Goal: Navigation & Orientation: Find specific page/section

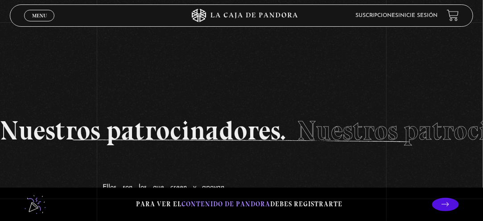
scroll to position [977, 0]
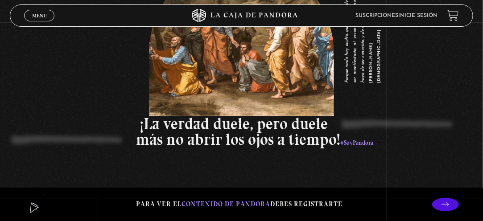
click at [40, 19] on link "Menu Cerrar" at bounding box center [39, 16] width 30 height 12
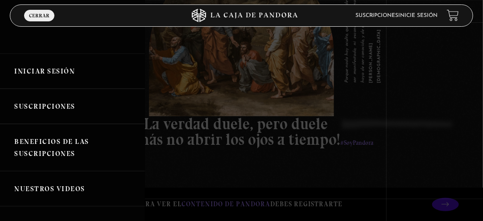
scroll to position [45, 0]
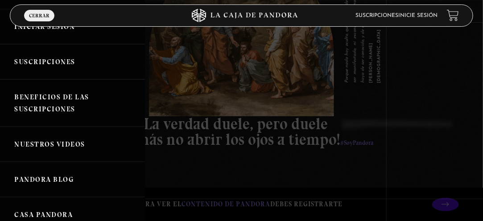
click at [71, 143] on link "Nuestros Videos" at bounding box center [72, 144] width 145 height 35
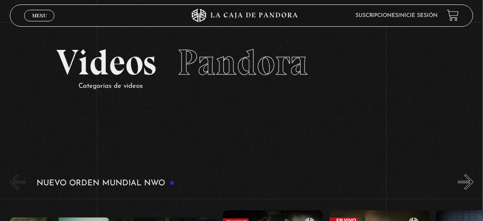
click at [37, 17] on span "Menu" at bounding box center [39, 15] width 15 height 5
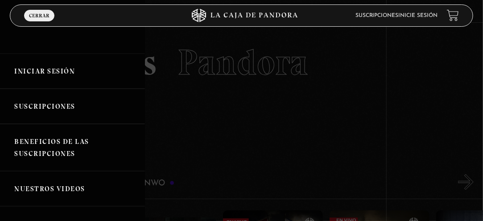
click at [45, 145] on link "Beneficios de las suscripciones" at bounding box center [72, 147] width 145 height 47
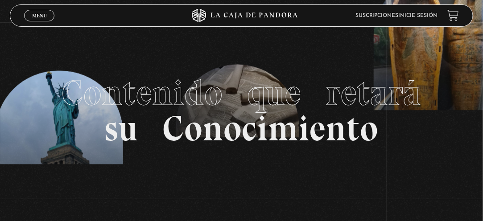
click at [30, 10] on link "Menu Cerrar" at bounding box center [39, 16] width 30 height 12
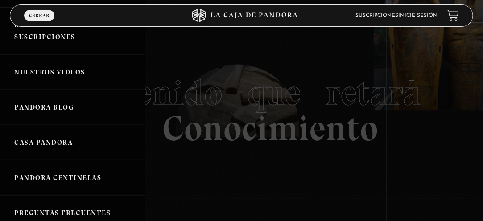
scroll to position [134, 0]
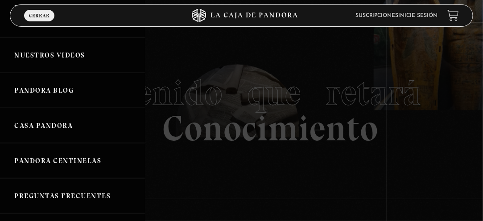
click at [57, 53] on link "Nuestros Videos" at bounding box center [72, 54] width 145 height 35
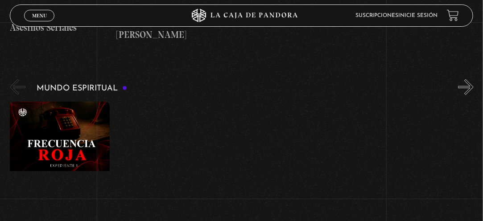
scroll to position [2366, 0]
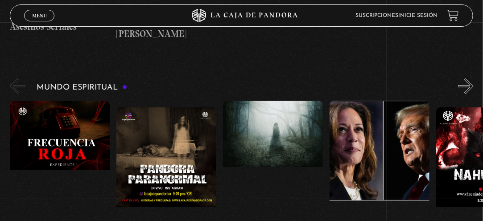
click at [37, 19] on link "Menu Cerrar" at bounding box center [39, 16] width 30 height 12
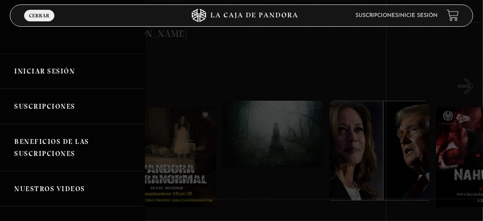
click at [36, 69] on link "Iniciar Sesión" at bounding box center [72, 71] width 145 height 35
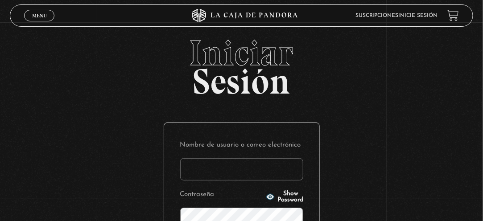
click at [35, 16] on span "Menu" at bounding box center [39, 15] width 15 height 5
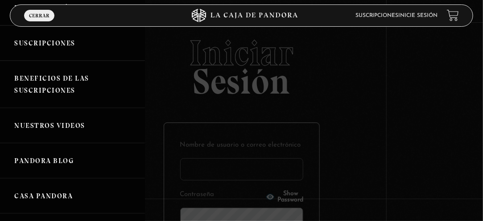
scroll to position [59, 0]
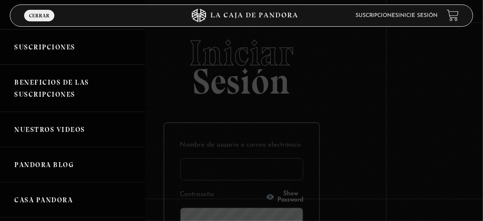
click at [37, 155] on link "Pandora Blog" at bounding box center [72, 164] width 145 height 35
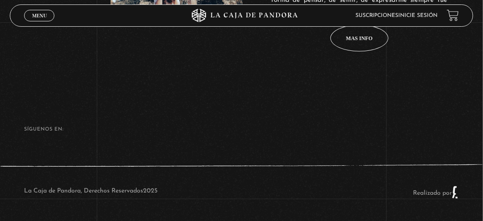
scroll to position [442, 0]
click at [31, 15] on link "Menu Cerrar" at bounding box center [39, 16] width 30 height 12
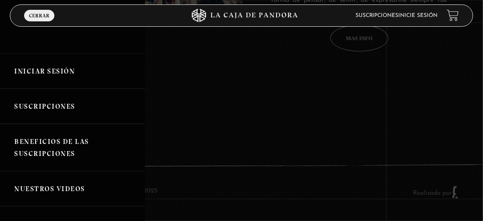
click at [45, 70] on link "Iniciar Sesión" at bounding box center [72, 71] width 145 height 35
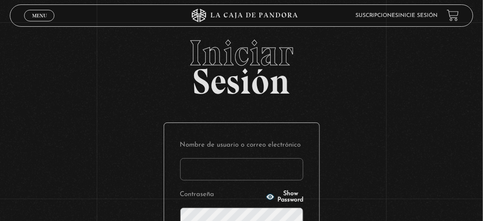
click at [45, 16] on span "Menu" at bounding box center [39, 15] width 15 height 5
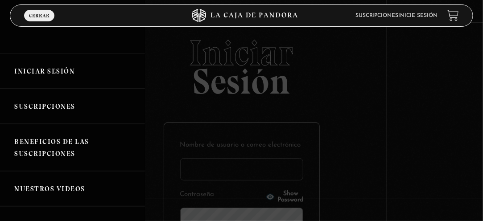
click at [34, 106] on link "Suscripciones" at bounding box center [72, 106] width 145 height 35
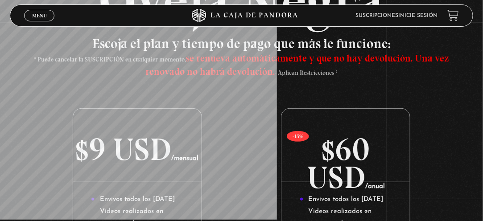
scroll to position [89, 0]
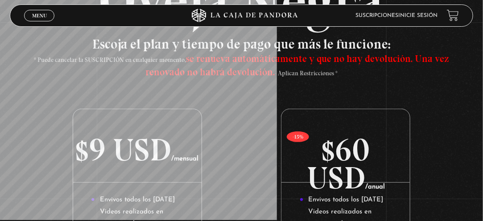
click at [42, 19] on link "Menu Cerrar" at bounding box center [39, 16] width 30 height 12
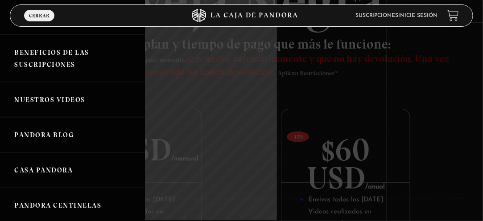
click at [56, 102] on link "Nuestros Videos" at bounding box center [72, 99] width 145 height 35
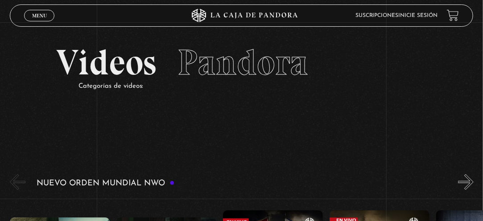
click at [204, 68] on span "Pandora" at bounding box center [243, 62] width 131 height 43
click at [137, 85] on p "Categorías de videos:" at bounding box center [253, 86] width 349 height 12
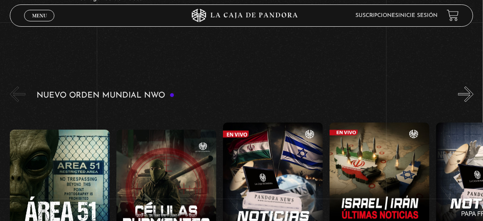
scroll to position [89, 0]
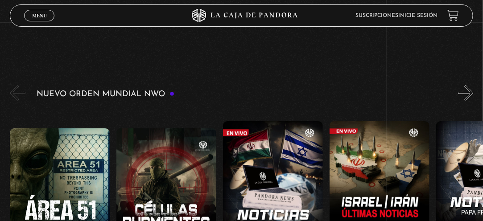
click at [11, 96] on button "«" at bounding box center [18, 93] width 16 height 16
click at [148, 87] on div "Nuevo Orden Mundial NWO Área 51 Células Durmientes Pandora News: [GEOGRAPHIC_DA…" at bounding box center [247, 185] width 474 height 205
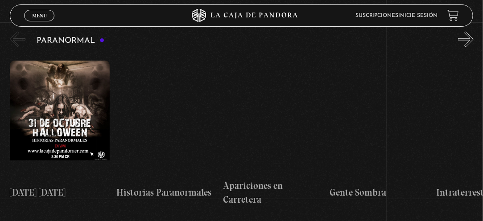
scroll to position [223, 0]
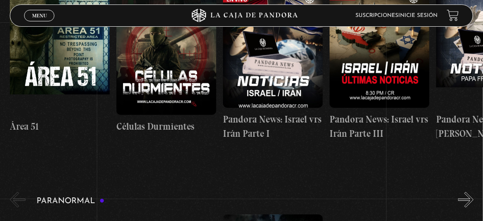
click at [395, 13] on link "Suscripciones" at bounding box center [377, 15] width 43 height 5
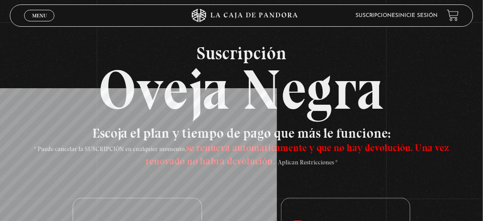
click at [45, 13] on span "Menu" at bounding box center [39, 15] width 15 height 5
